Goal: Information Seeking & Learning: Learn about a topic

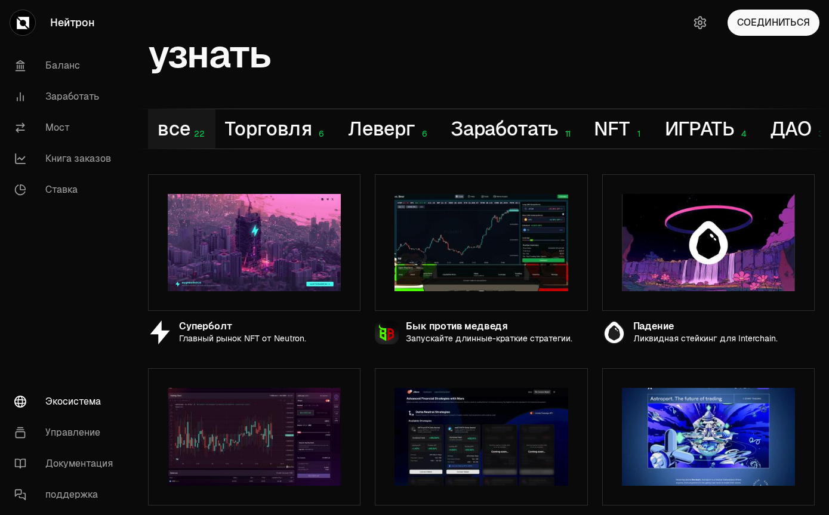
click at [633, 118] on button "NFT 1" at bounding box center [619, 128] width 70 height 39
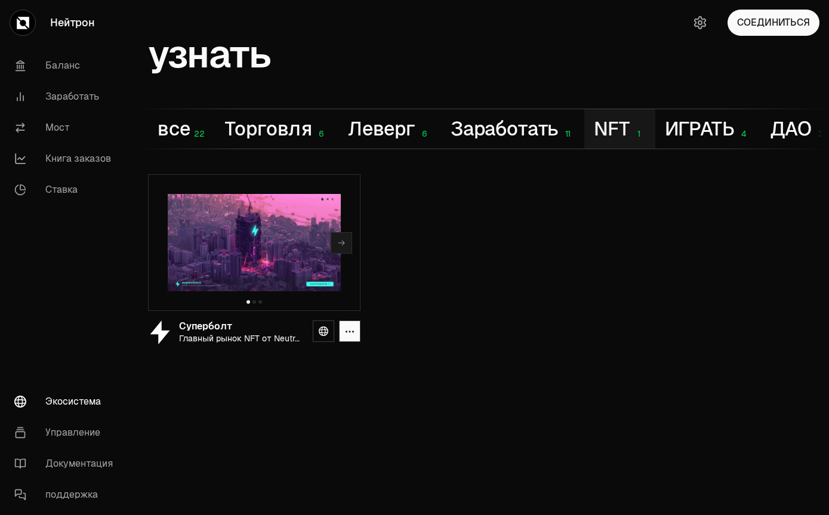
click at [190, 257] on img at bounding box center [254, 242] width 173 height 97
click at [207, 331] on div "Суперболт" at bounding box center [241, 327] width 124 height 10
click at [340, 249] on button "Следующий слайд" at bounding box center [341, 242] width 21 height 21
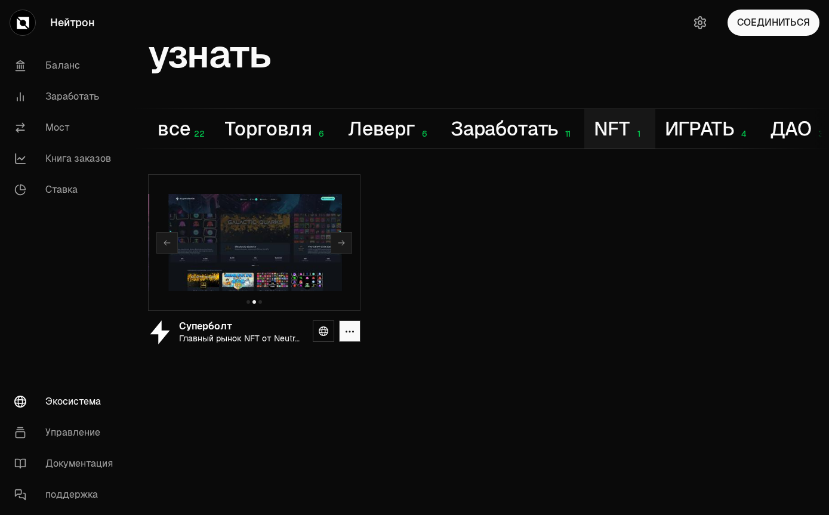
click at [343, 248] on button "Следующий слайд" at bounding box center [341, 242] width 21 height 21
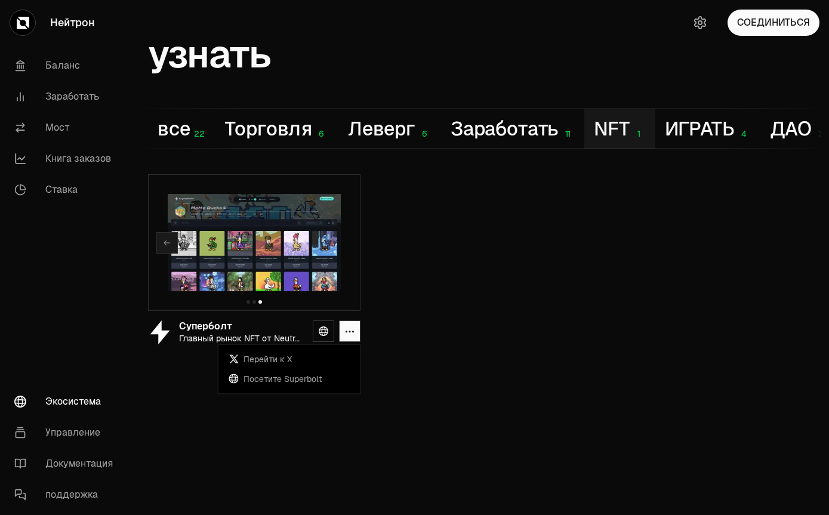
click at [356, 330] on button "button" at bounding box center [349, 331] width 21 height 21
click at [188, 332] on div "Суперболт" at bounding box center [241, 327] width 124 height 10
click at [327, 331] on icon at bounding box center [324, 332] width 10 height 10
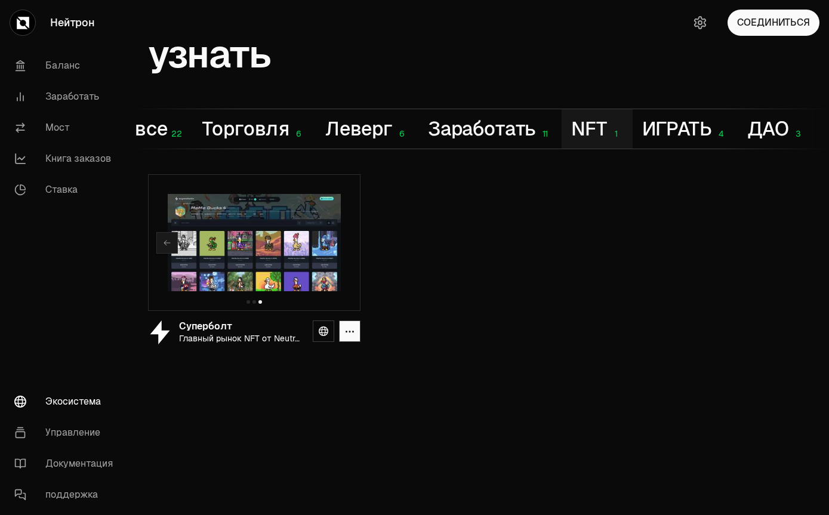
scroll to position [0, 26]
click at [695, 127] on button "ИГРАТЬ 4" at bounding box center [685, 128] width 105 height 39
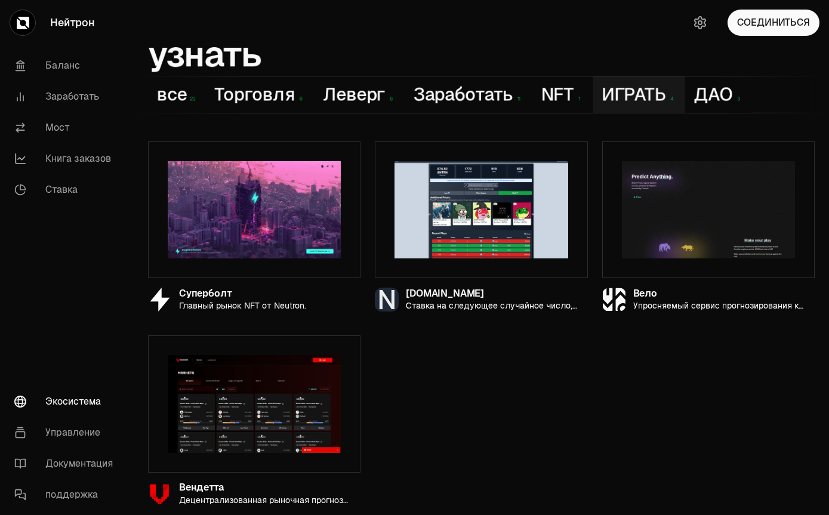
scroll to position [30, 0]
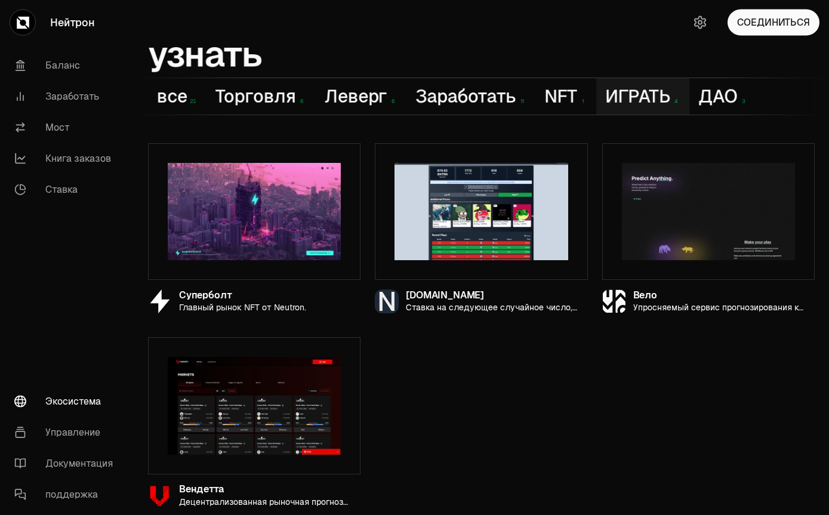
click at [182, 97] on button "все 22" at bounding box center [177, 97] width 58 height 36
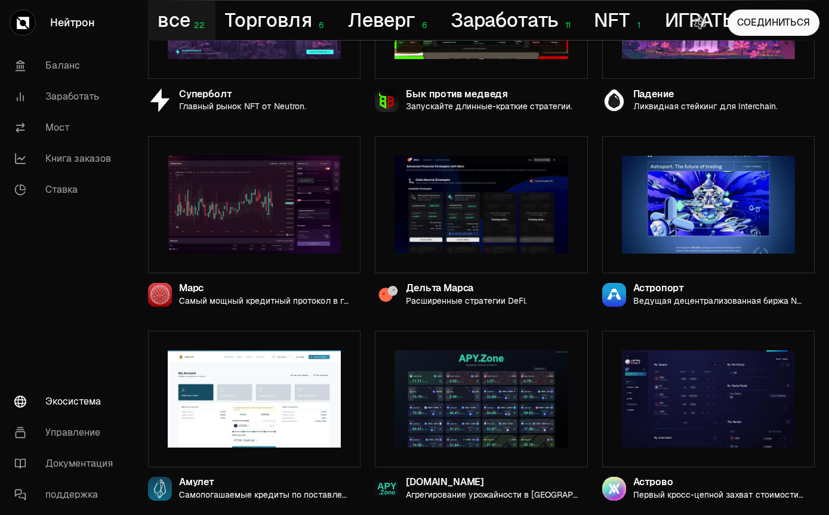
scroll to position [0, 0]
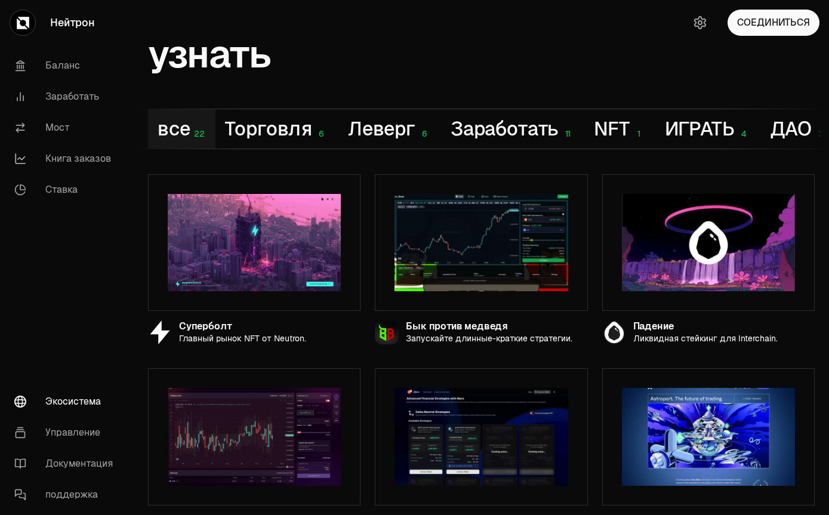
click at [30, 71] on link "Баланс" at bounding box center [67, 65] width 124 height 31
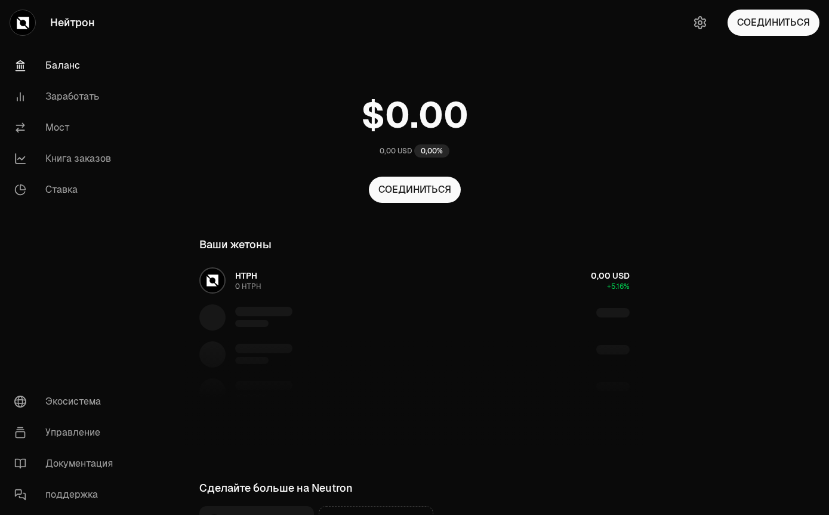
click at [430, 198] on button "СОЕДИНИТЬСЯ" at bounding box center [415, 190] width 92 height 26
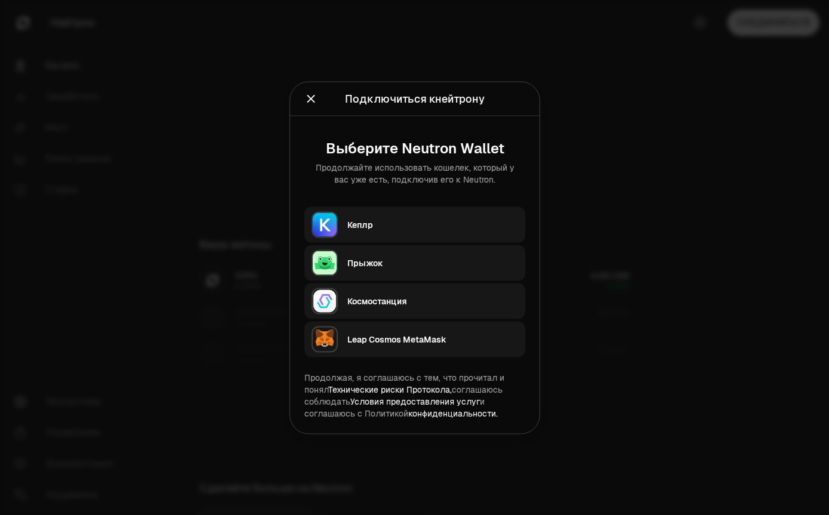
click at [624, 318] on div at bounding box center [414, 257] width 829 height 515
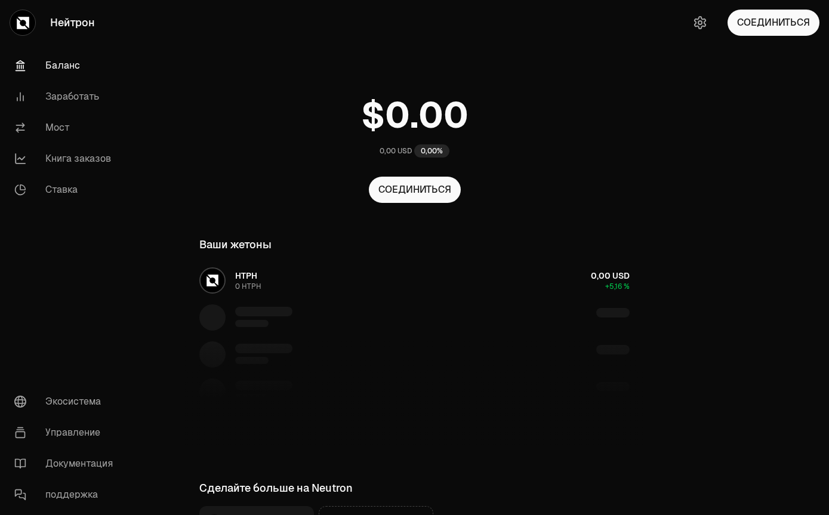
click at [56, 93] on link "Заработать" at bounding box center [67, 96] width 124 height 31
click at [60, 98] on link "Заработать" at bounding box center [67, 96] width 124 height 31
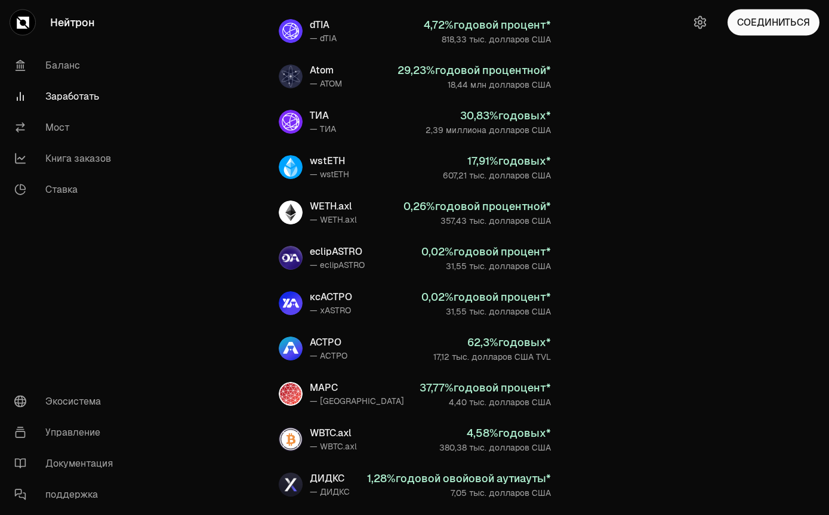
scroll to position [290, 0]
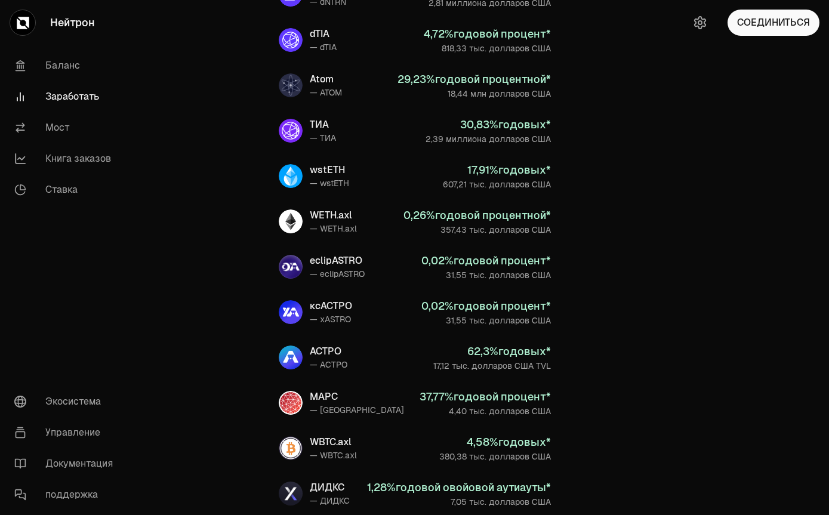
click at [524, 136] on div "2,39 миллиона долларов США" at bounding box center [488, 139] width 125 height 12
